Goal: Check status: Check status

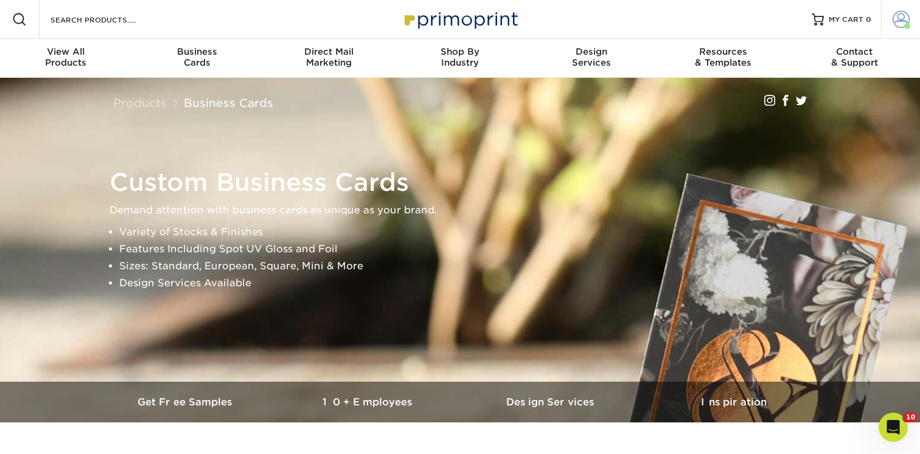
click at [900, 21] on span at bounding box center [900, 19] width 17 height 17
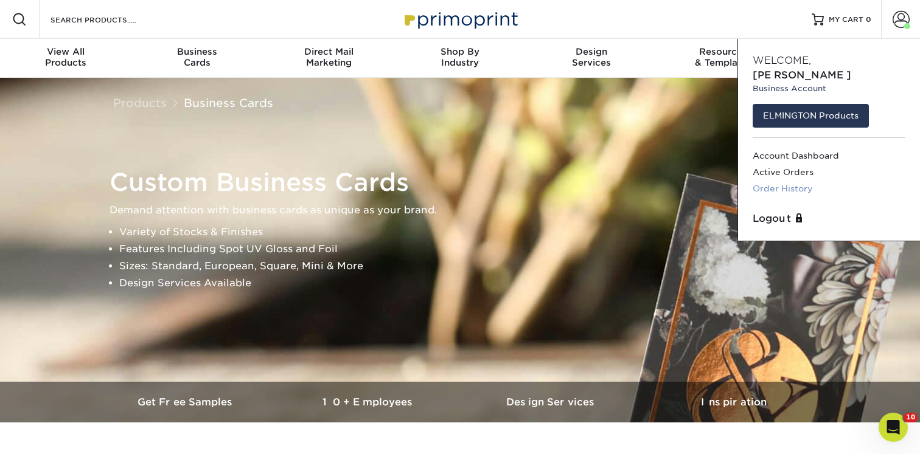
click at [790, 181] on link "Order History" at bounding box center [828, 189] width 153 height 16
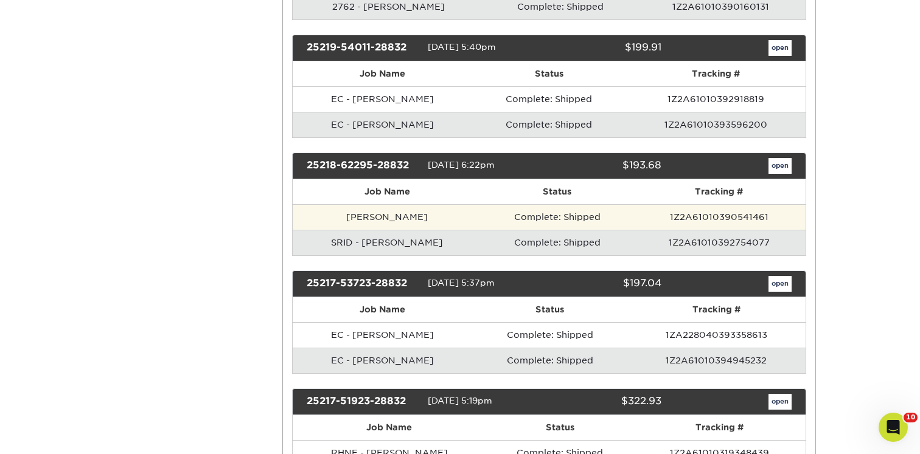
scroll to position [11167, 0]
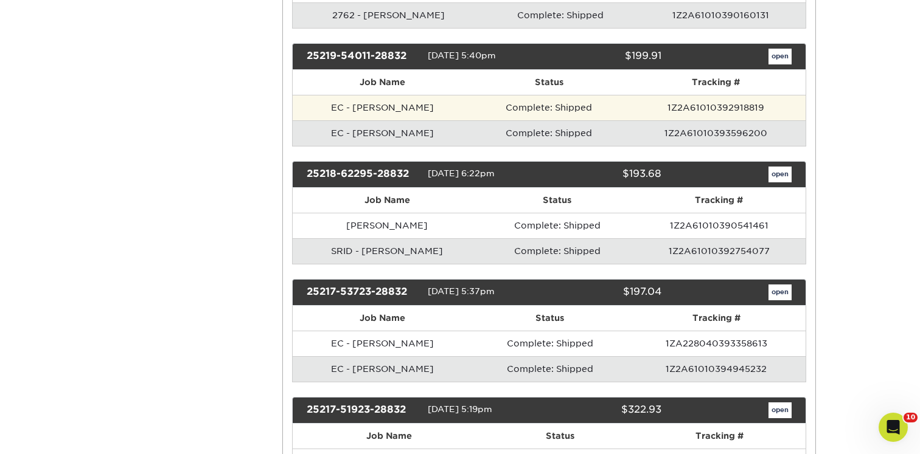
click at [499, 120] on td "Complete: Shipped" at bounding box center [549, 108] width 154 height 26
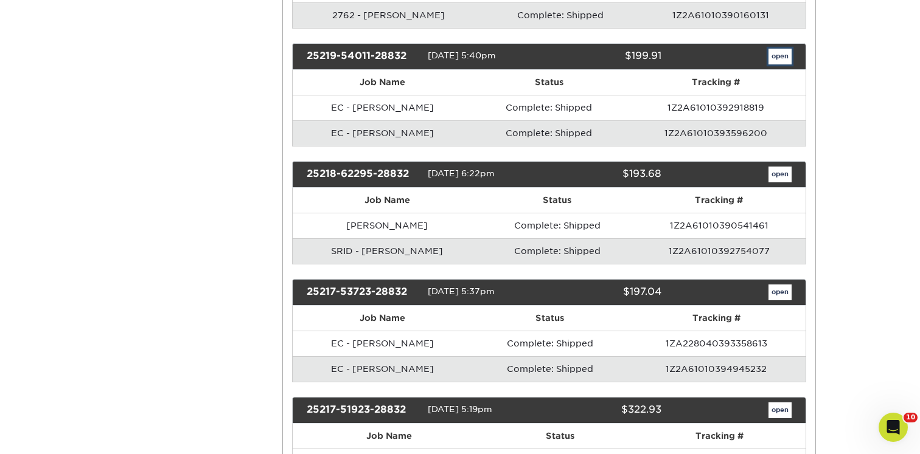
click at [784, 64] on link "open" at bounding box center [779, 57] width 23 height 16
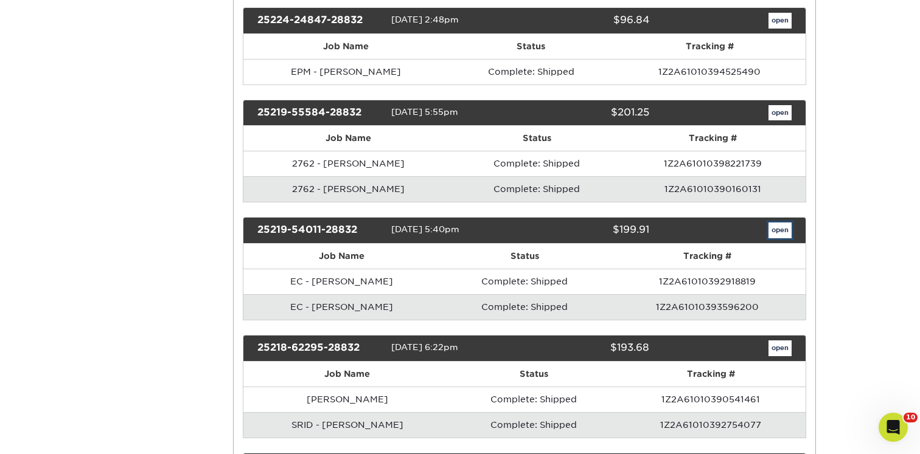
scroll to position [0, 0]
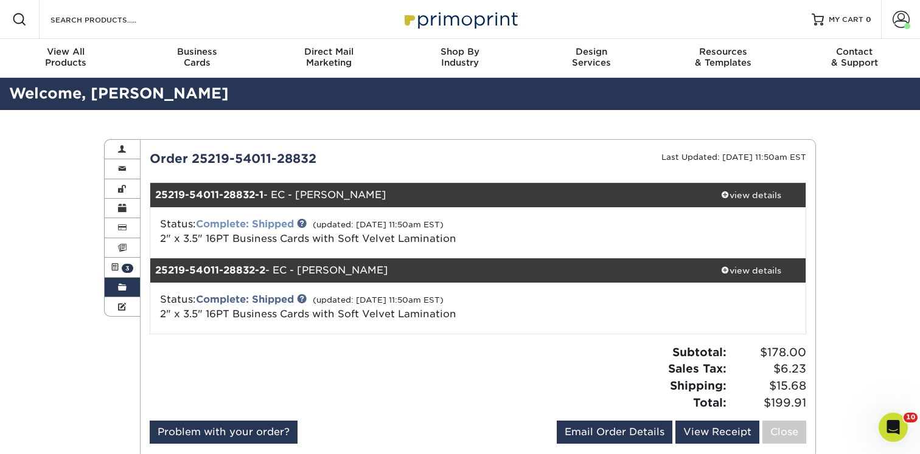
click at [256, 226] on link "Complete: Shipped" at bounding box center [245, 224] width 98 height 12
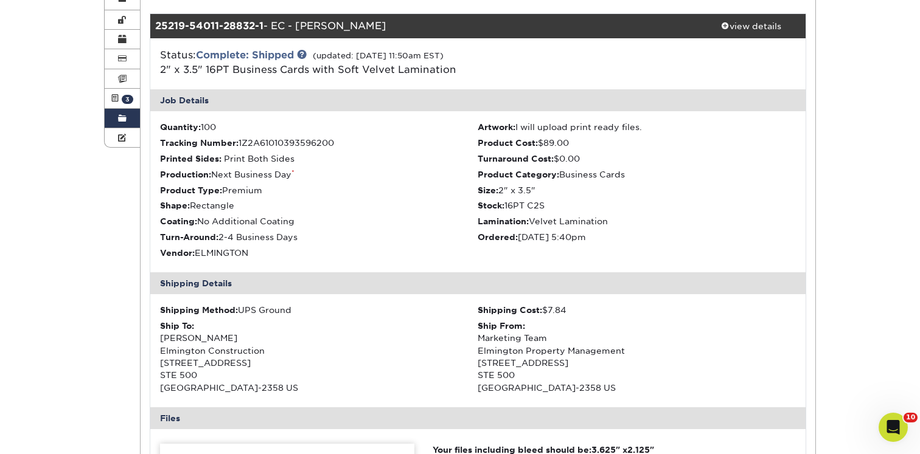
scroll to position [178, 0]
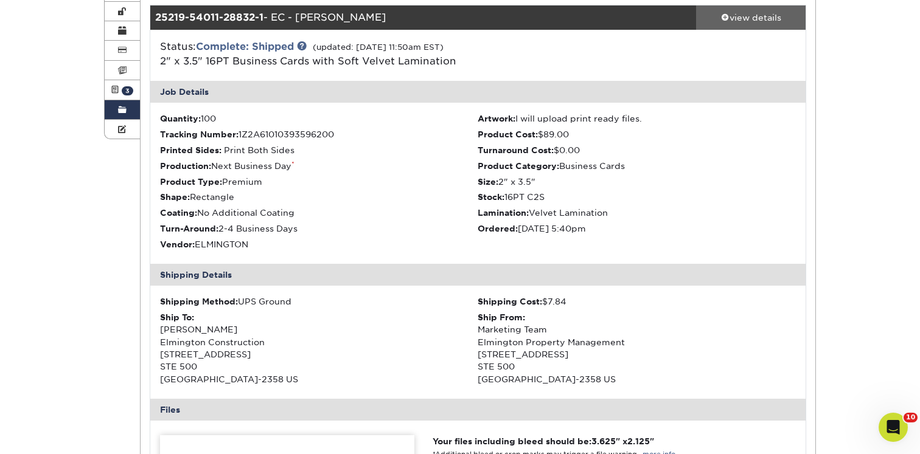
click at [760, 23] on div "view details" at bounding box center [750, 18] width 109 height 12
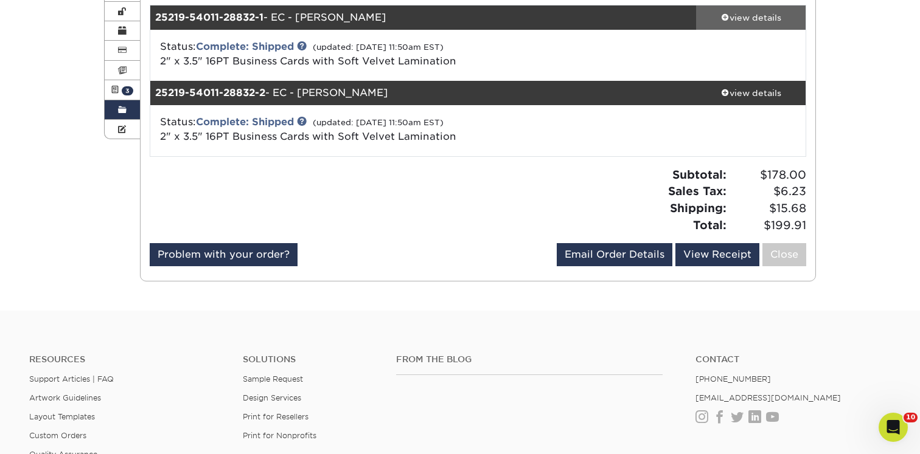
click at [757, 15] on div "view details" at bounding box center [750, 18] width 109 height 12
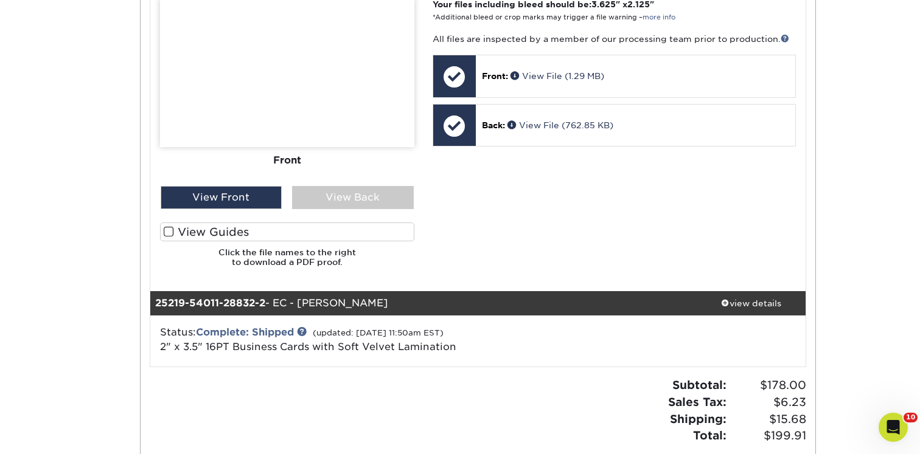
scroll to position [593, 0]
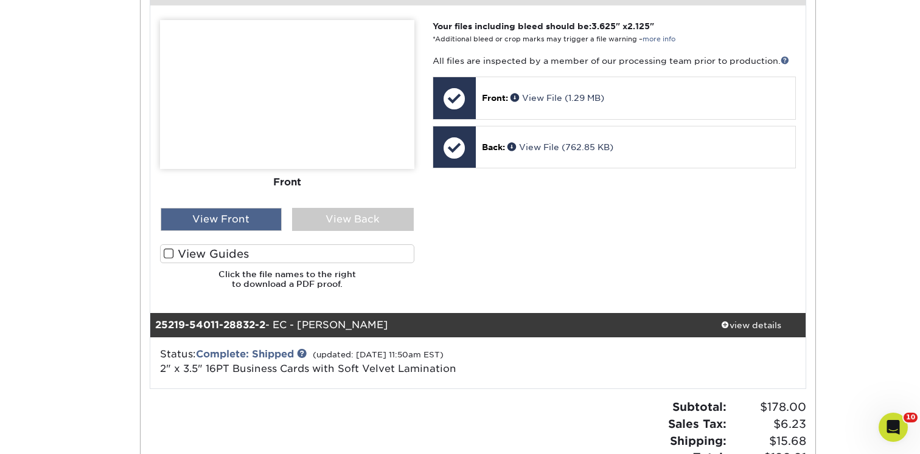
click at [234, 221] on div "View Front" at bounding box center [222, 219] width 122 height 23
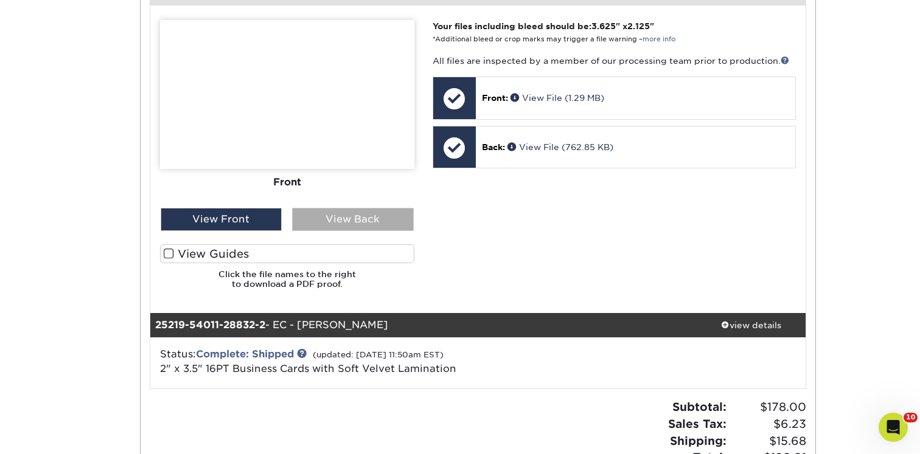
click at [341, 226] on div "View Back" at bounding box center [353, 219] width 122 height 23
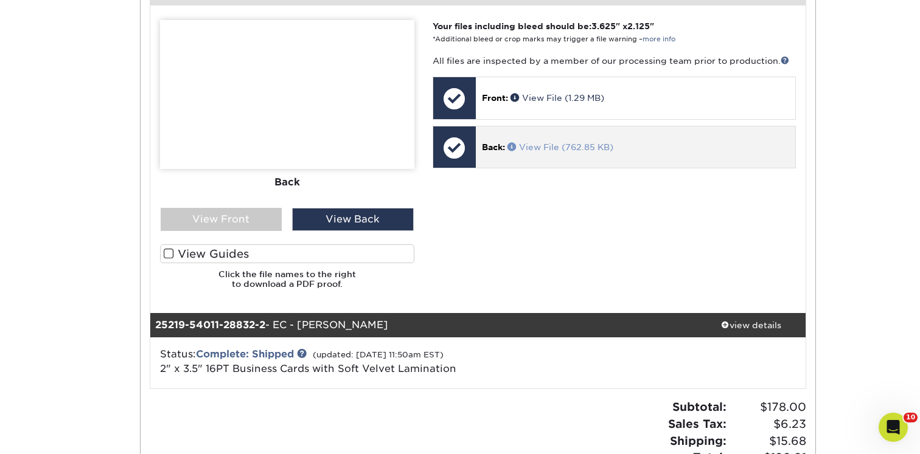
click at [554, 145] on link "View File (762.85 KB)" at bounding box center [560, 147] width 106 height 10
